Goal: Book appointment/travel/reservation

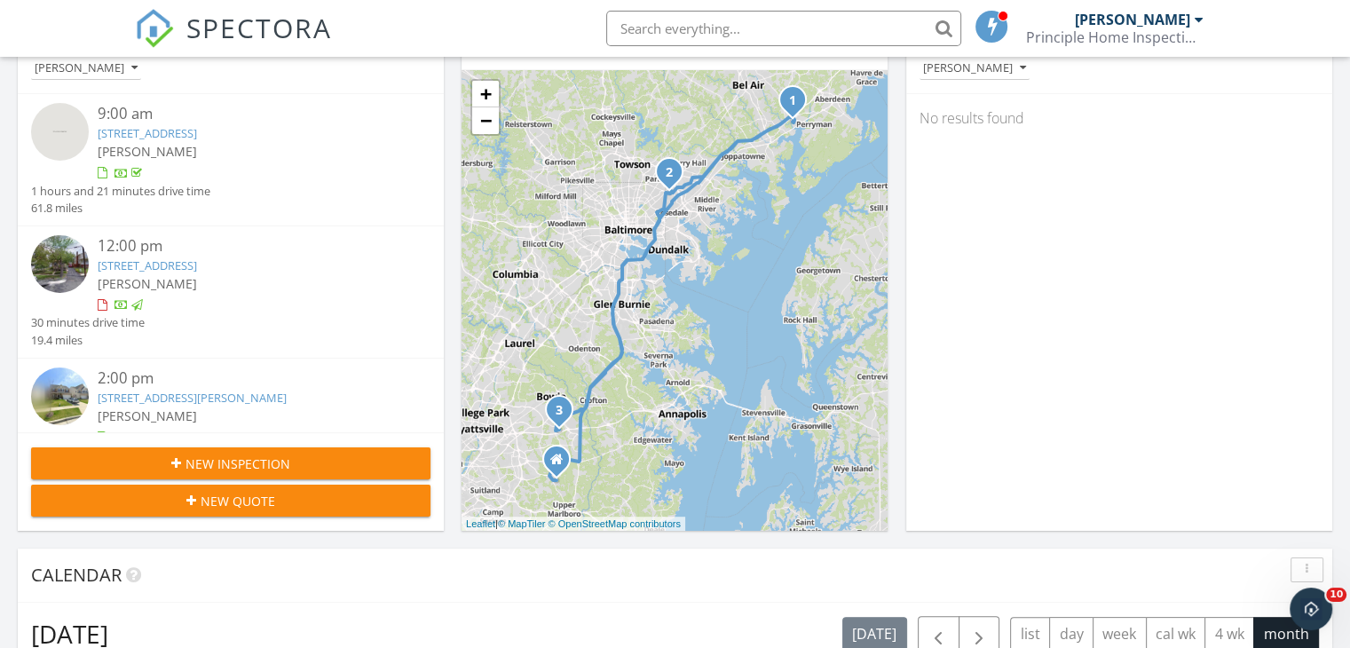
scroll to position [621, 0]
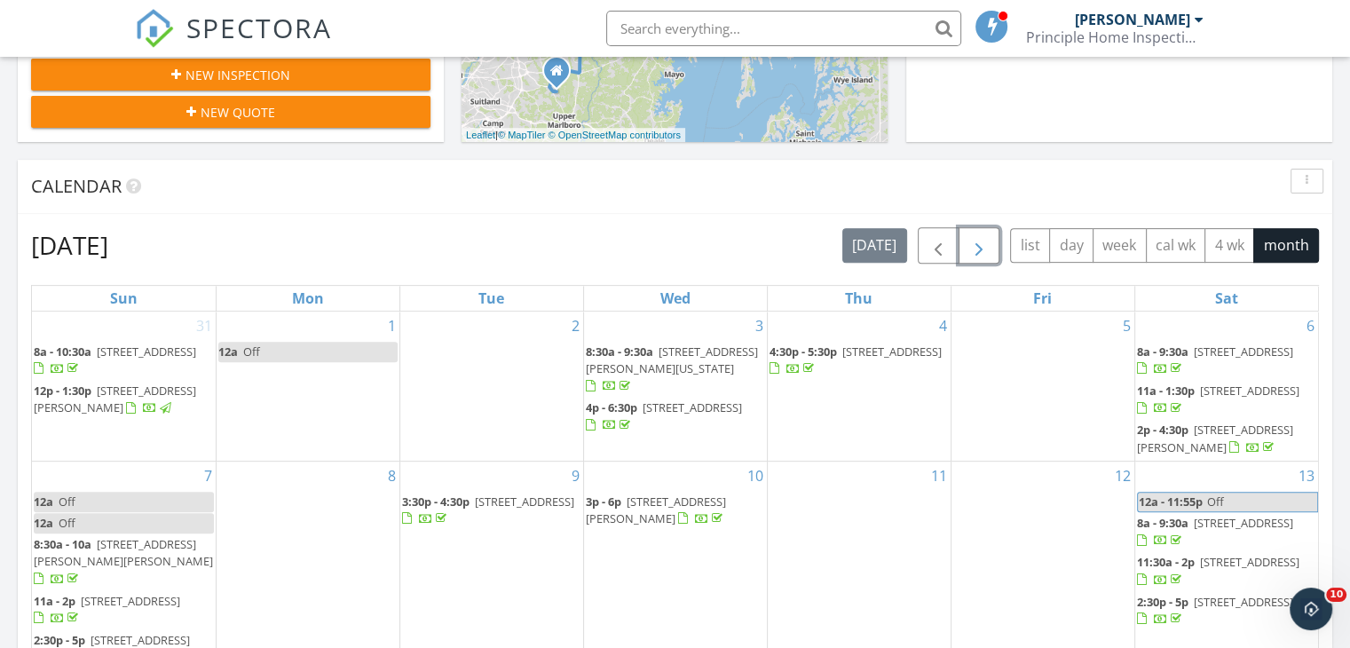
click at [980, 237] on span "button" at bounding box center [978, 245] width 21 height 21
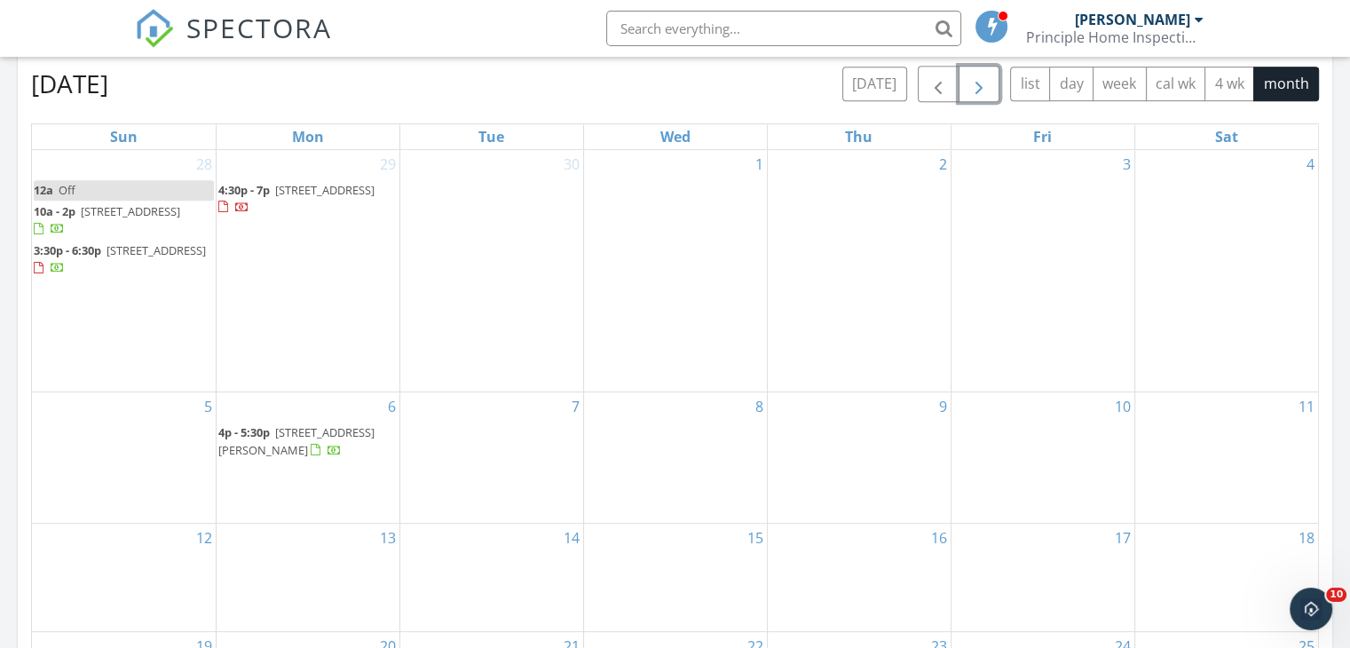
scroll to position [799, 0]
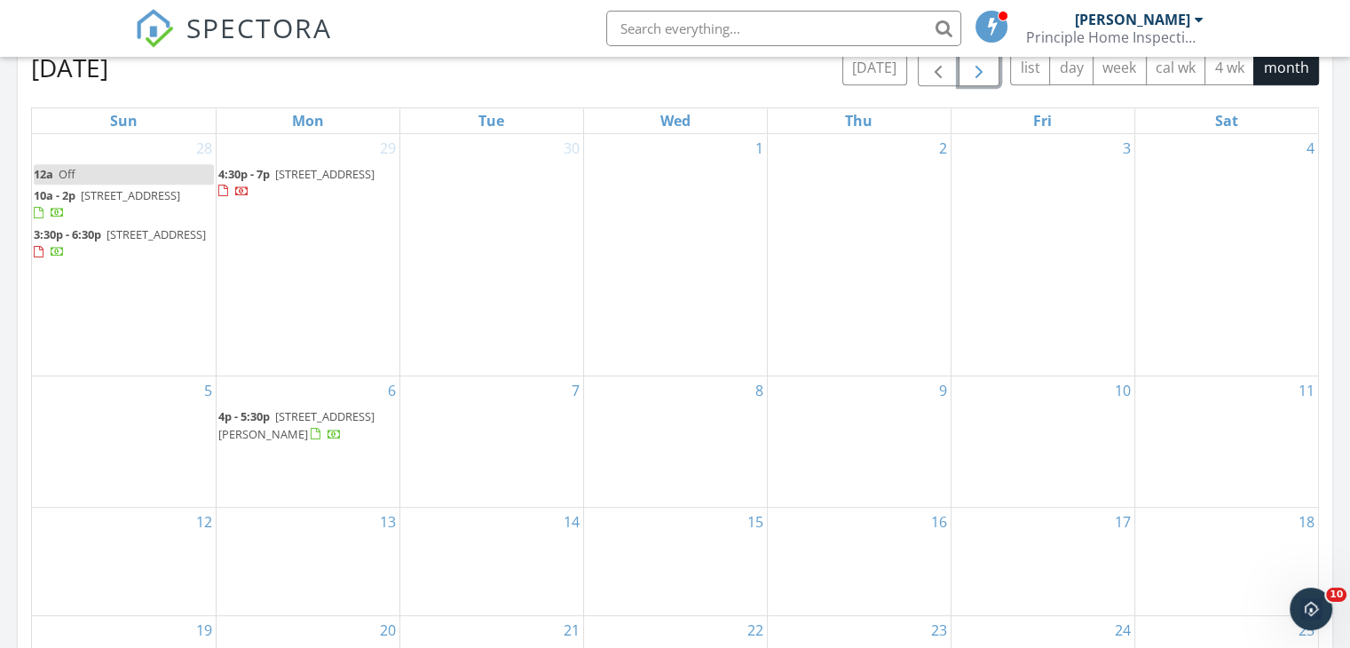
click at [1193, 255] on div "4" at bounding box center [1227, 255] width 184 height 242
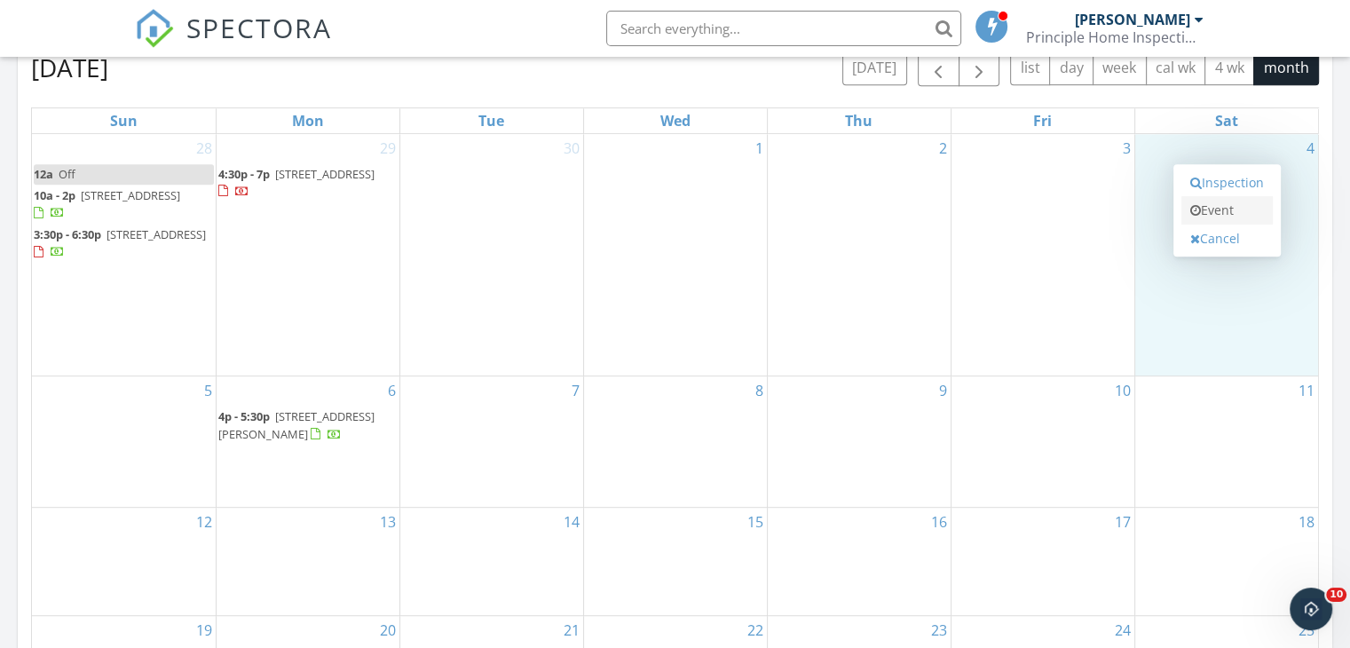
click at [1195, 209] on icon at bounding box center [1195, 210] width 11 height 12
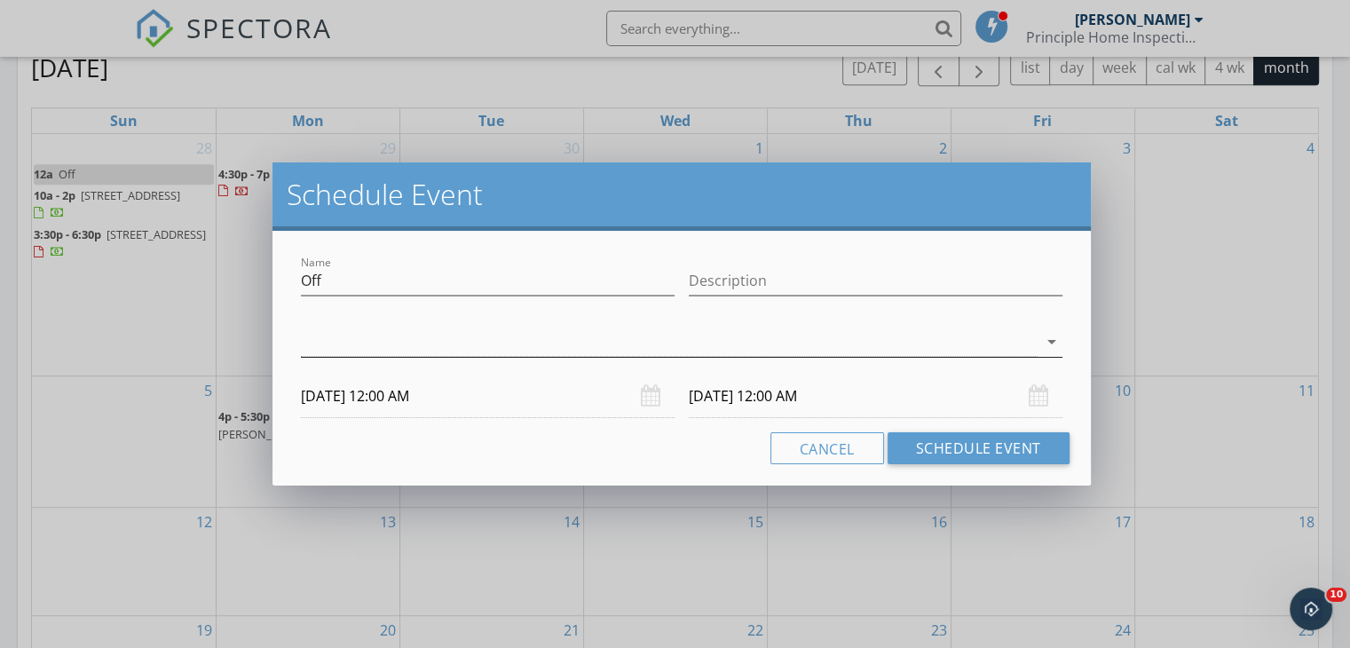
click at [589, 349] on div at bounding box center [669, 341] width 737 height 29
click at [0, 0] on div "check_box_outline_blank [PERSON_NAME]" at bounding box center [0, 0] width 0 height 0
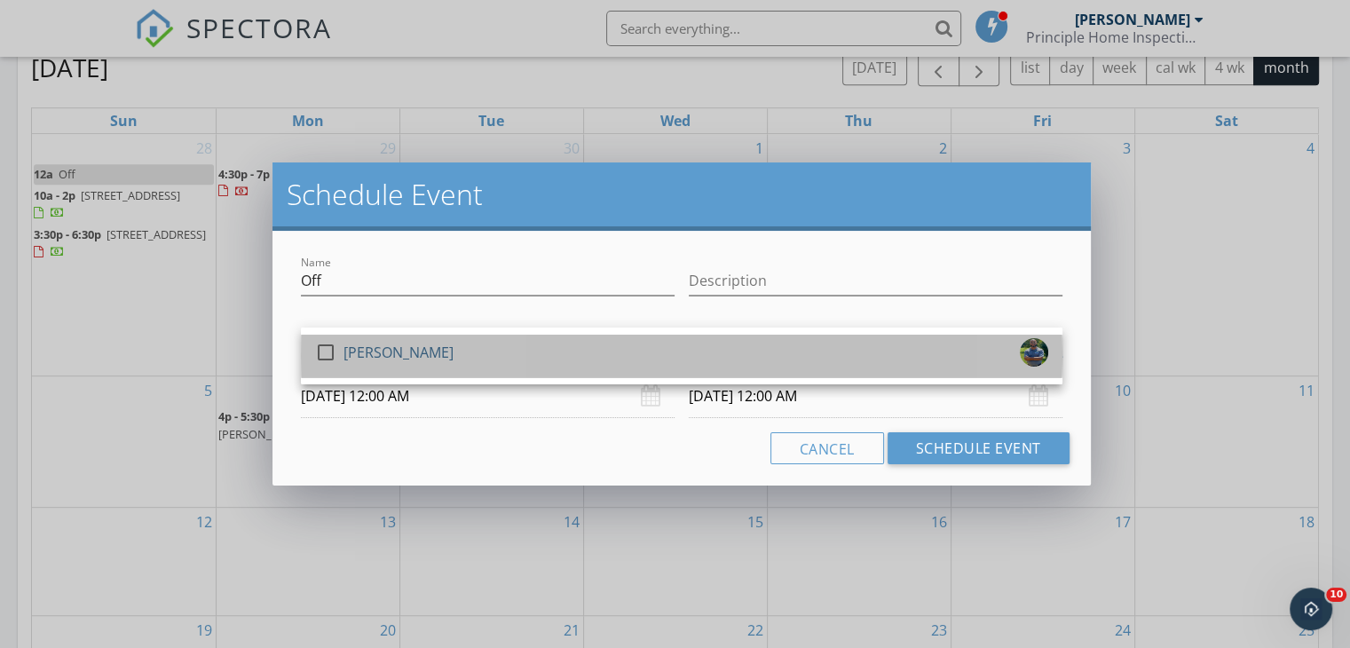
click at [571, 355] on div "check_box_outline_blank [PERSON_NAME]" at bounding box center [681, 356] width 733 height 36
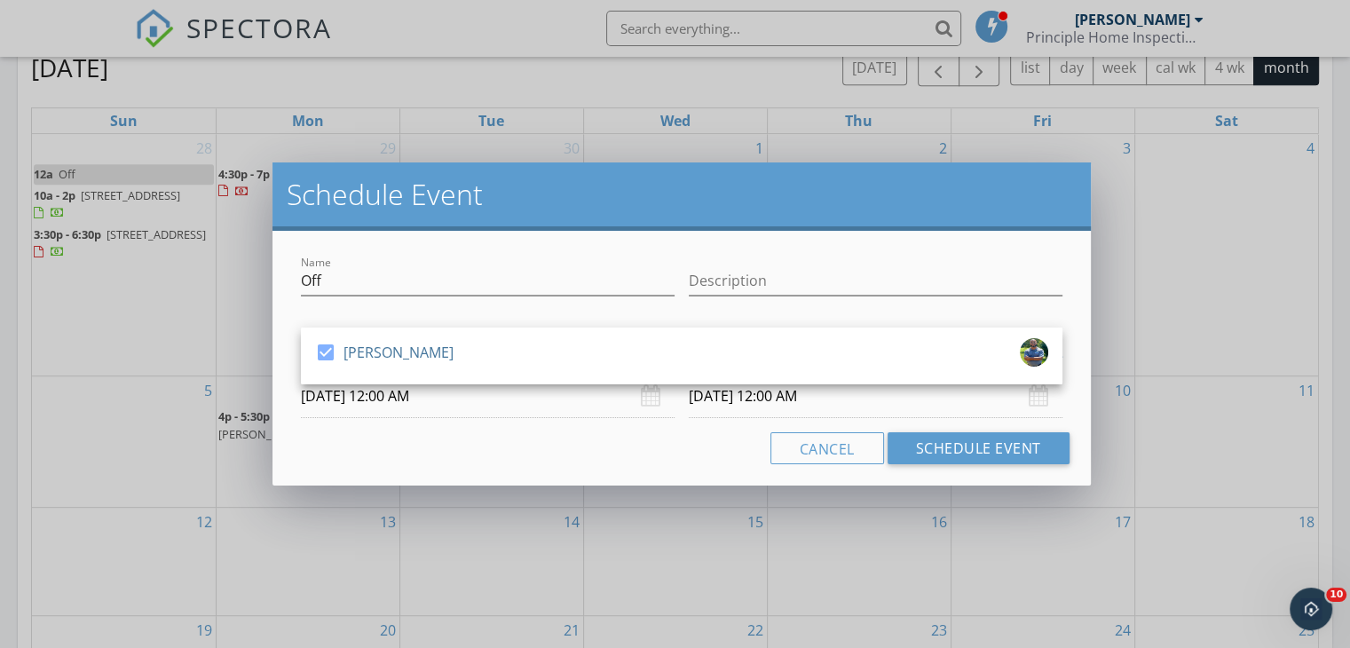
click at [537, 402] on input "[DATE] 12:00 AM" at bounding box center [488, 396] width 374 height 43
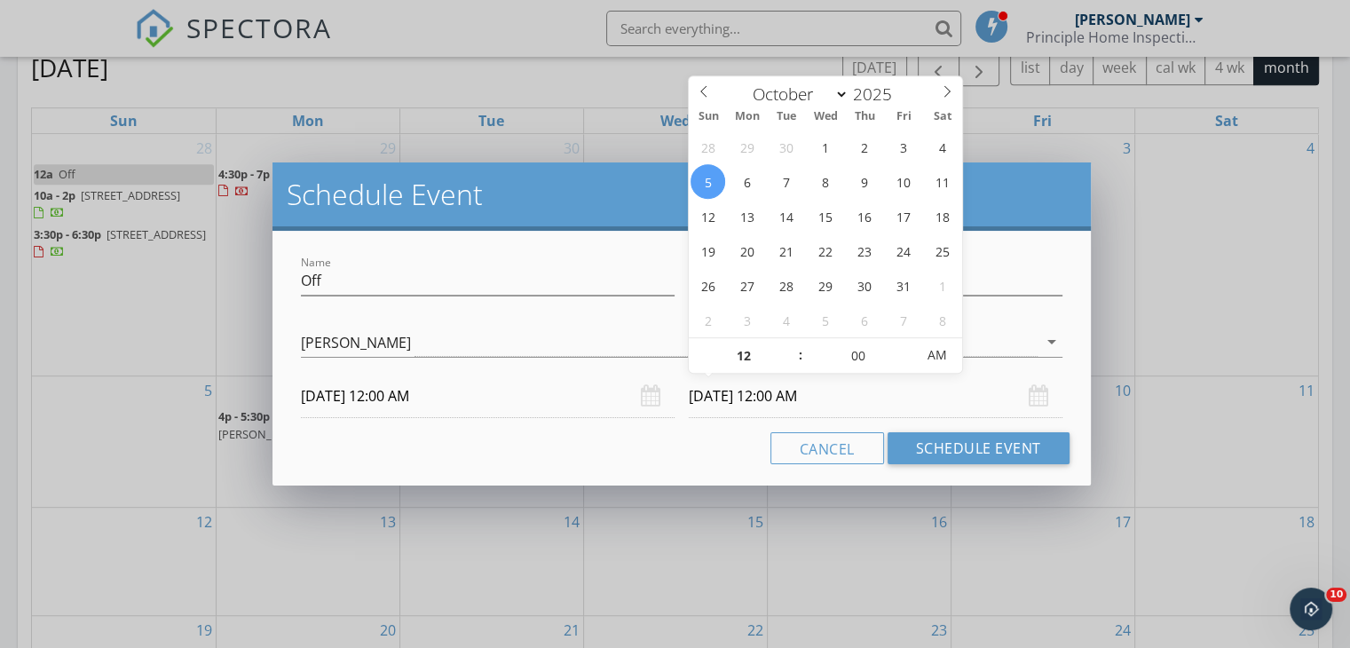
click at [765, 397] on input "[DATE] 12:00 AM" at bounding box center [876, 396] width 374 height 43
click at [853, 398] on input "[DATE] 12:00 AM" at bounding box center [876, 396] width 374 height 43
click at [854, 397] on input "[DATE] 12:00 AM" at bounding box center [876, 396] width 374 height 43
click at [927, 359] on span "AM" at bounding box center [936, 355] width 49 height 36
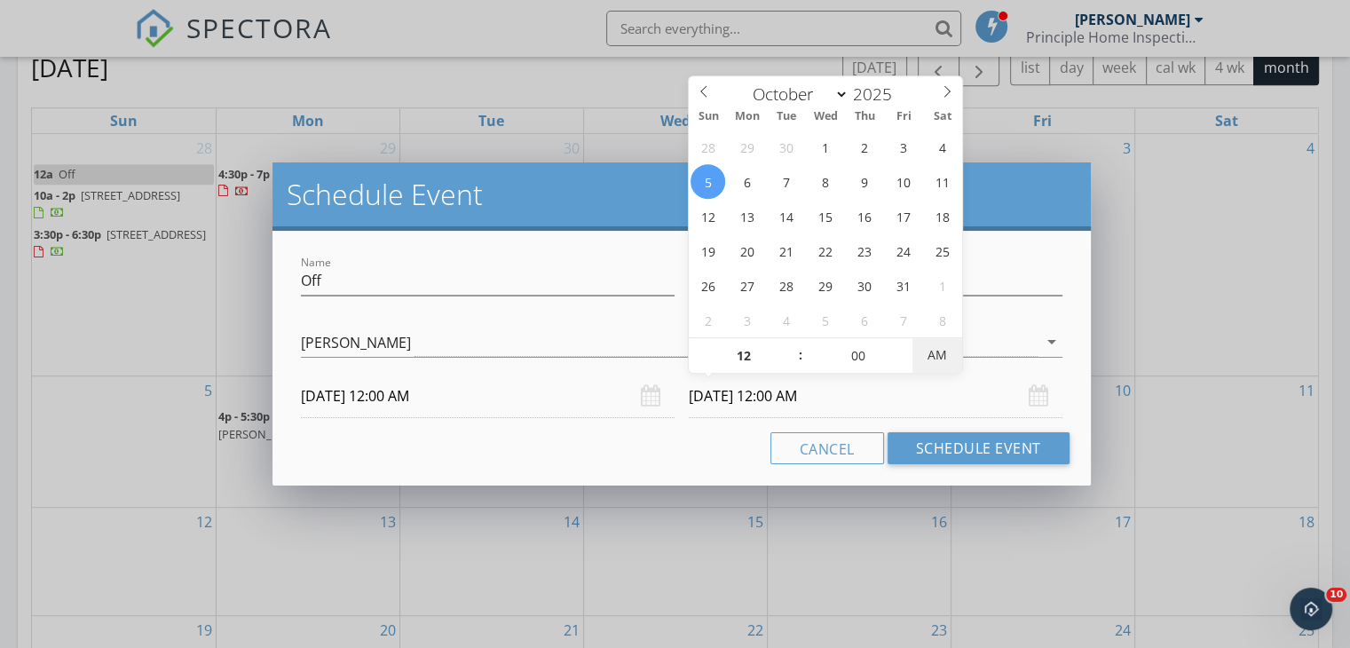
type input "[DATE] 12:00 PM"
click at [927, 359] on span "AM" at bounding box center [936, 355] width 49 height 36
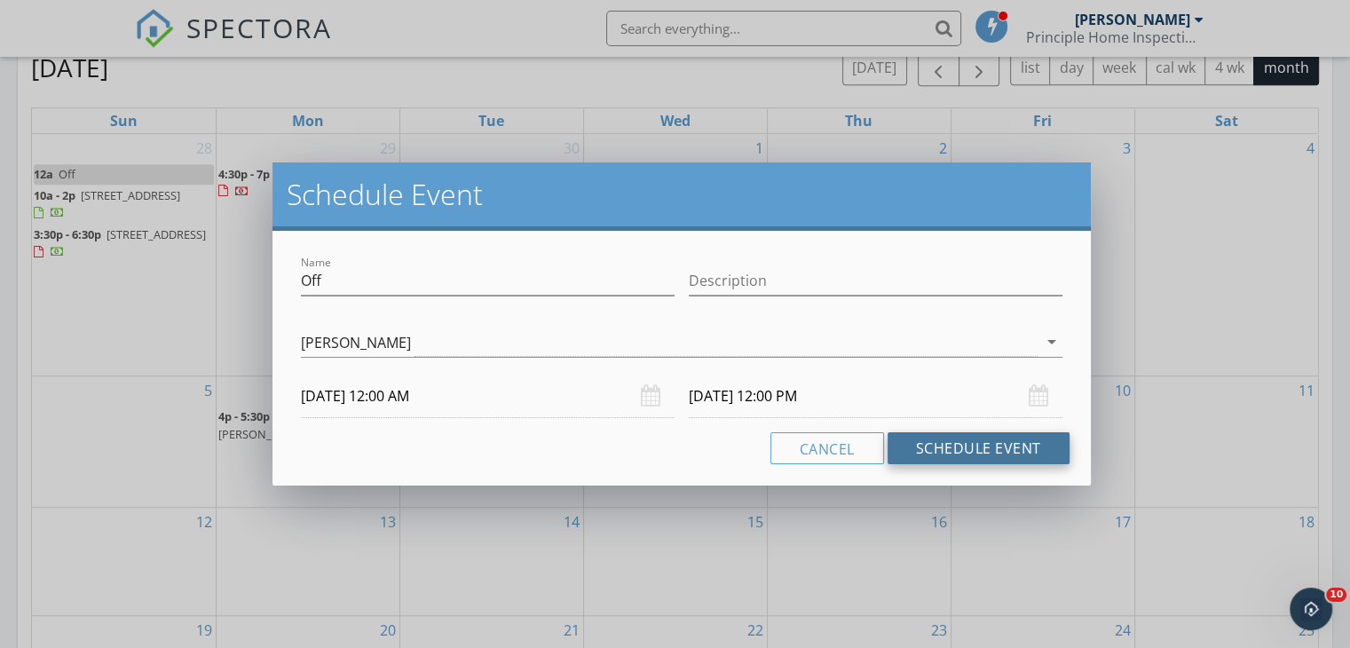
click at [945, 452] on button "Schedule Event" at bounding box center [979, 448] width 182 height 32
